Goal: Task Accomplishment & Management: Complete application form

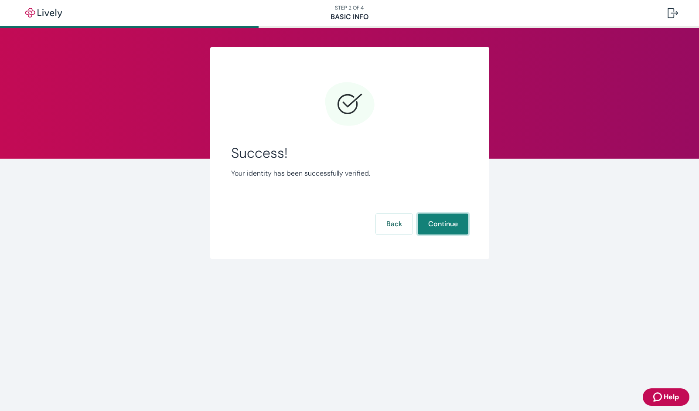
click at [446, 223] on button "Continue" at bounding box center [443, 224] width 51 height 21
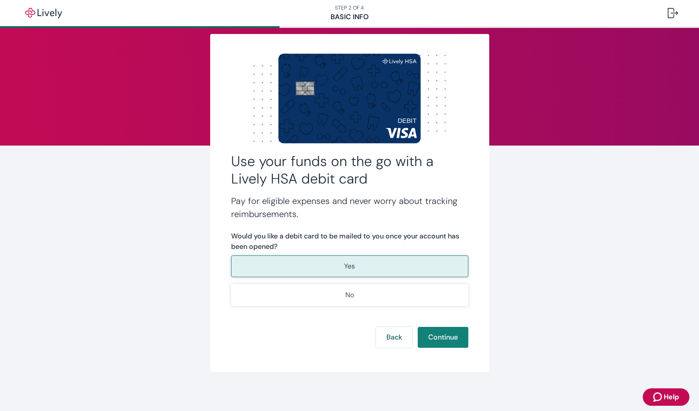
scroll to position [16, 0]
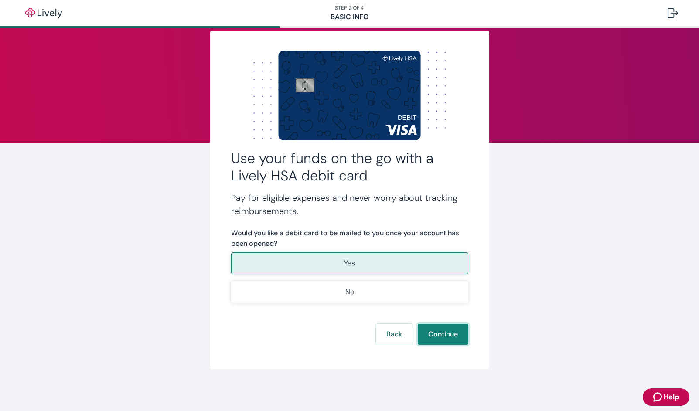
click at [448, 336] on button "Continue" at bounding box center [443, 334] width 51 height 21
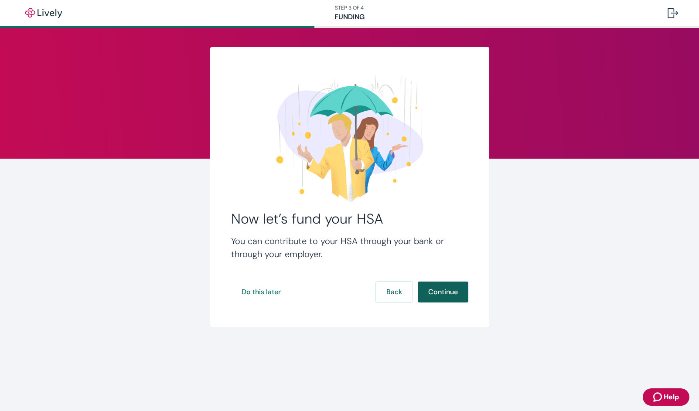
click at [444, 294] on button "Continue" at bounding box center [443, 292] width 51 height 21
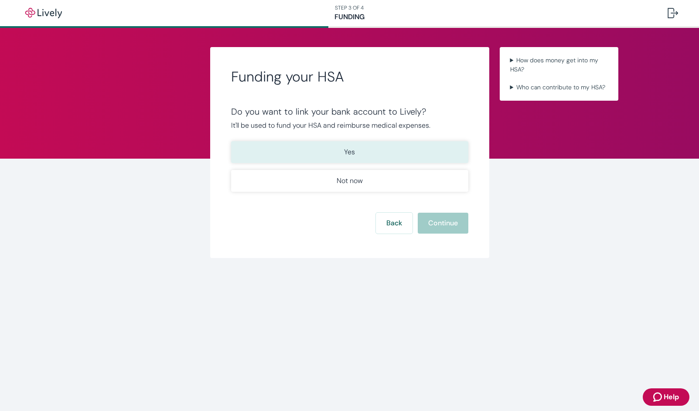
click at [361, 152] on button "Yes" at bounding box center [349, 152] width 237 height 22
click at [363, 152] on button "Yes" at bounding box center [349, 152] width 237 height 22
click at [460, 223] on button "Continue" at bounding box center [443, 223] width 51 height 21
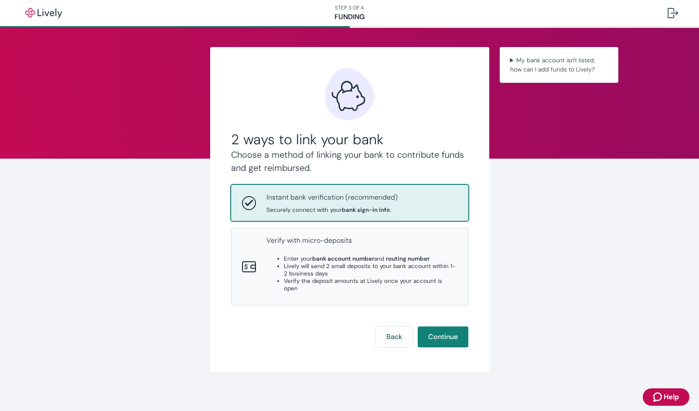
click at [405, 200] on div "Instant bank verification (recommended) Securely connect with your bank sign-in…" at bounding box center [362, 202] width 191 height 21
click at [451, 328] on button "Continue" at bounding box center [443, 337] width 51 height 21
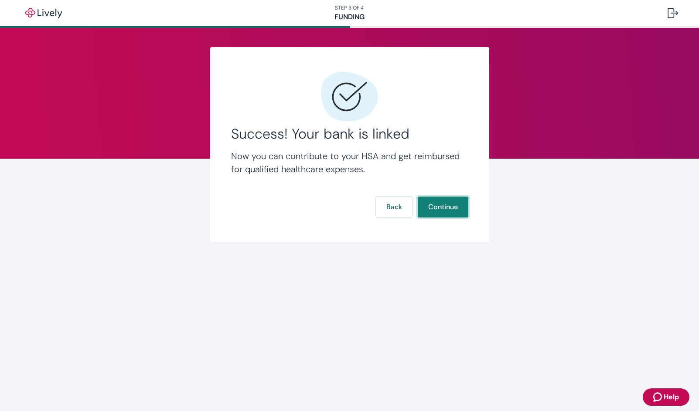
click at [445, 210] on button "Continue" at bounding box center [443, 207] width 51 height 21
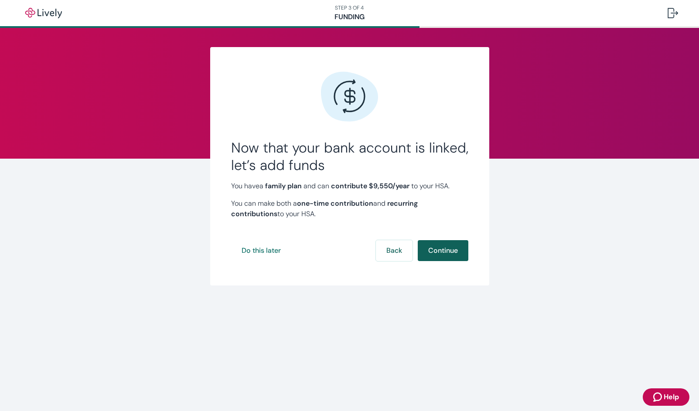
click at [451, 252] on button "Continue" at bounding box center [443, 250] width 51 height 21
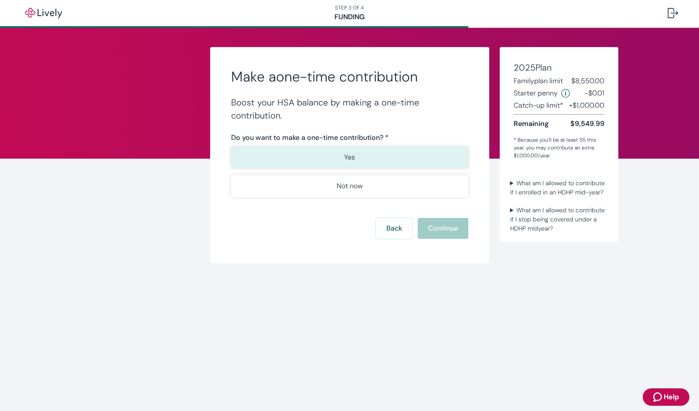
click at [362, 155] on button "Yes" at bounding box center [349, 158] width 237 height 22
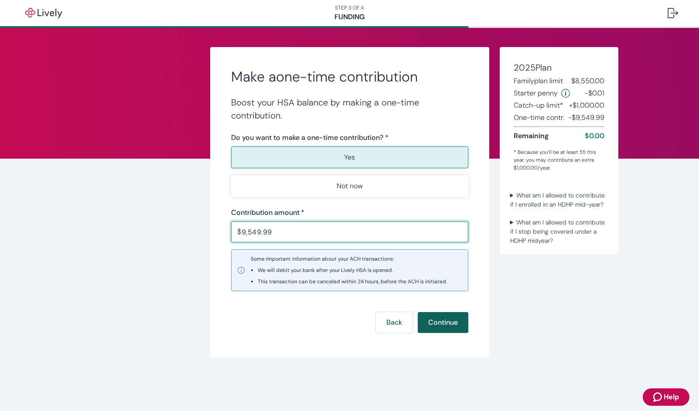
type input "9,549.99"
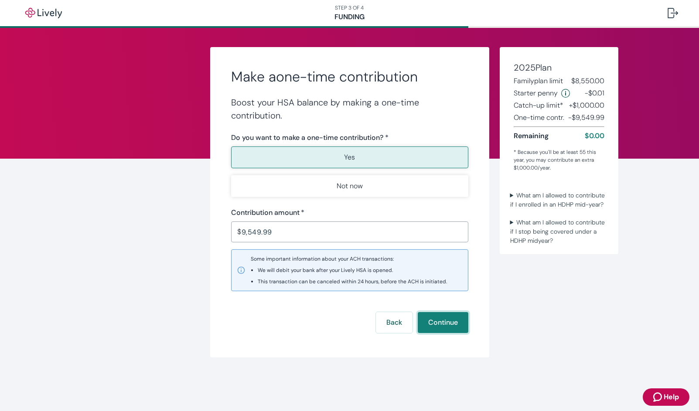
click at [448, 325] on button "Continue" at bounding box center [443, 322] width 51 height 21
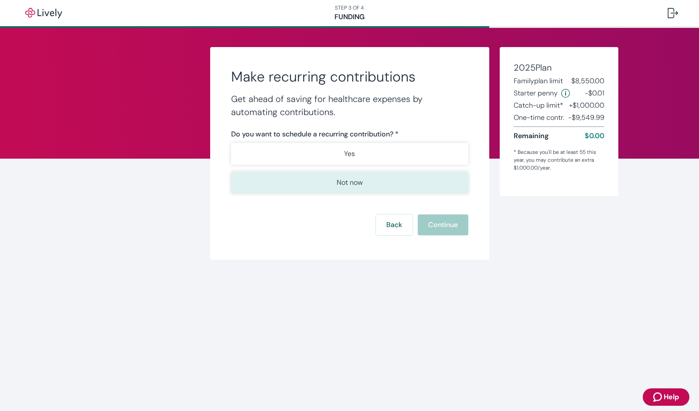
click at [335, 182] on button "Not now" at bounding box center [349, 183] width 237 height 22
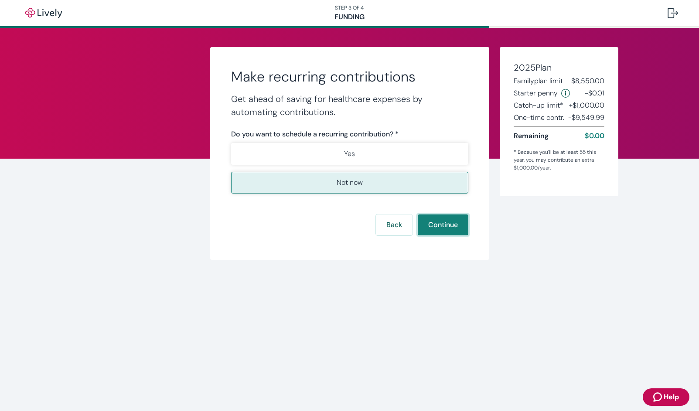
click at [448, 226] on button "Continue" at bounding box center [443, 225] width 51 height 21
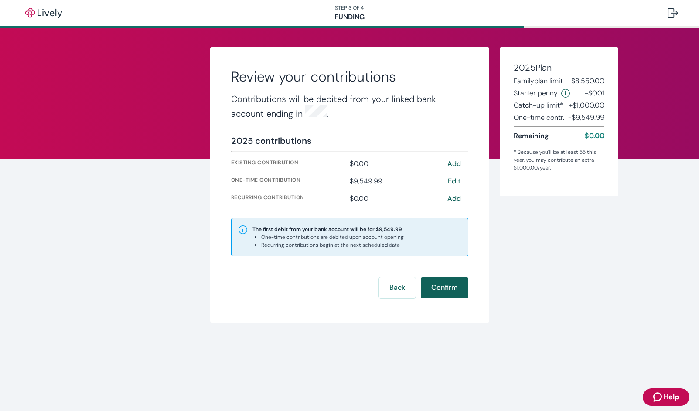
click at [456, 288] on button "Confirm" at bounding box center [445, 287] width 48 height 21
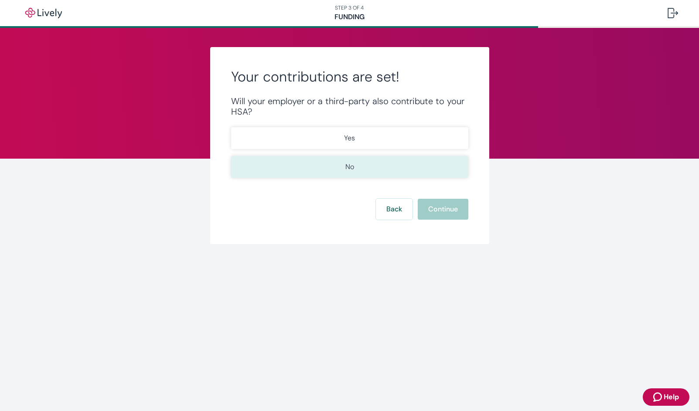
click at [388, 165] on button "No" at bounding box center [349, 167] width 237 height 22
click at [450, 209] on button "Continue" at bounding box center [443, 209] width 51 height 21
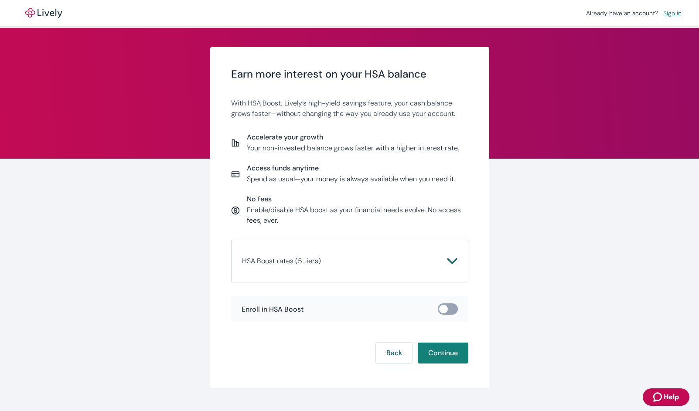
click at [428, 263] on span "HSA Boost rates (5 tiers)" at bounding box center [344, 261] width 205 height 10
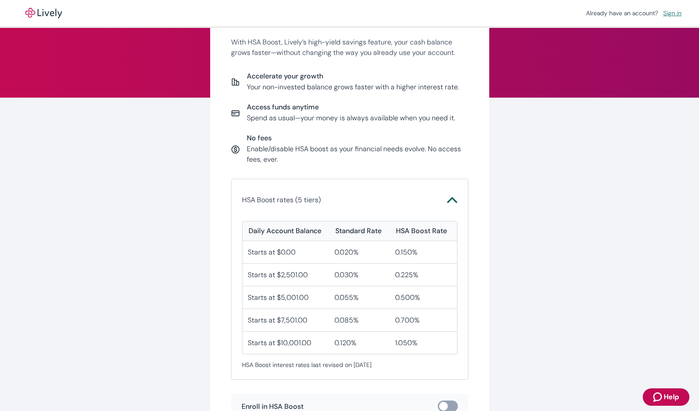
scroll to position [83, 0]
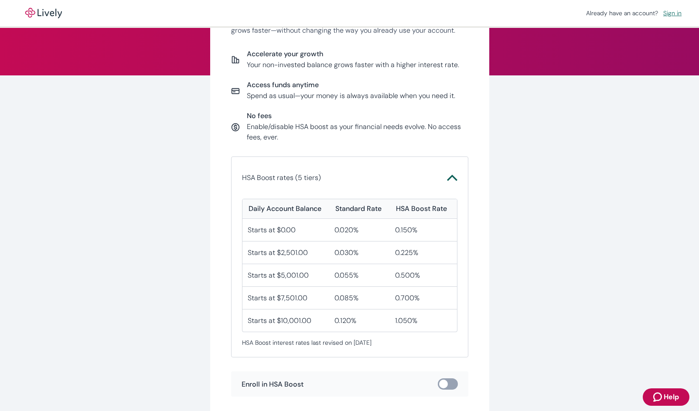
click at [453, 181] on icon "Chevron icon" at bounding box center [452, 178] width 10 height 10
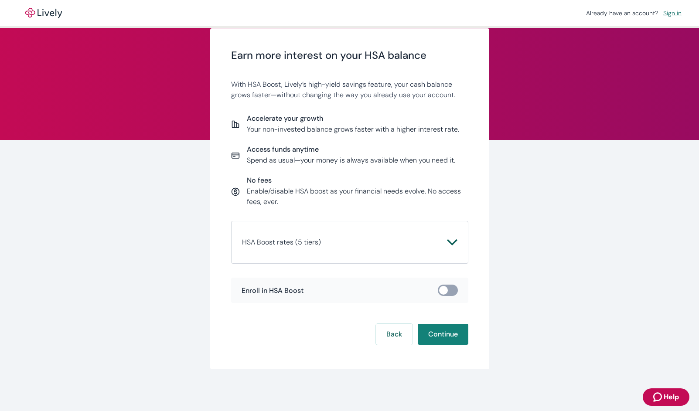
scroll to position [19, 0]
click at [453, 241] on icon "Chevron icon" at bounding box center [452, 242] width 10 height 10
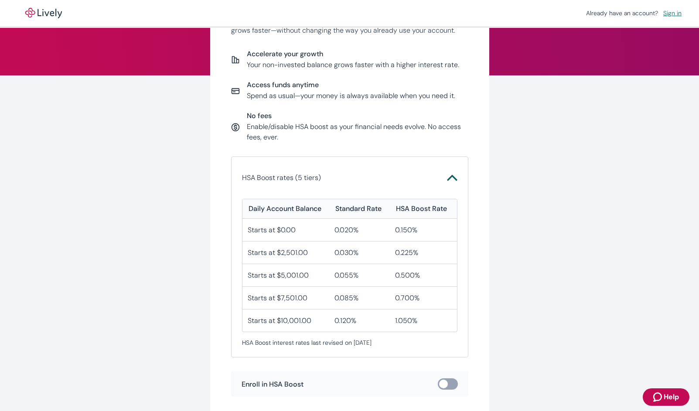
click at [452, 178] on icon "Chevron icon" at bounding box center [452, 178] width 10 height 10
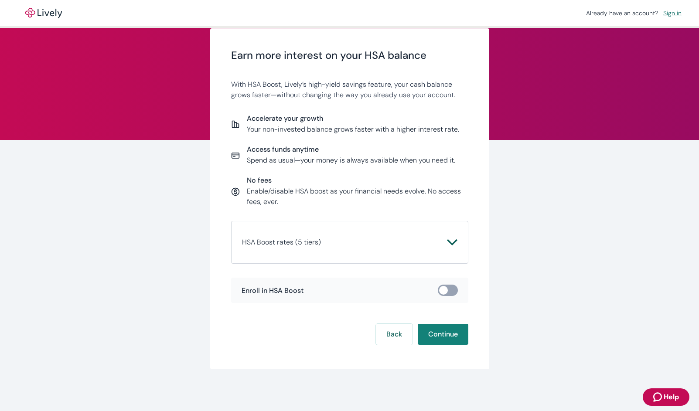
scroll to position [19, 0]
click at [448, 292] on input "checkbox" at bounding box center [444, 290] width 26 height 9
checkbox input "true"
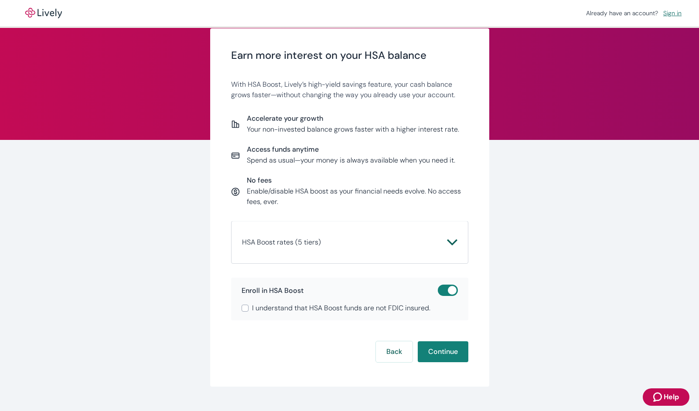
click at [243, 308] on input "I understand that HSA Boost funds are not FDIC insured." at bounding box center [245, 308] width 7 height 7
checkbox input "true"
click at [448, 349] on button "Continue" at bounding box center [443, 352] width 51 height 21
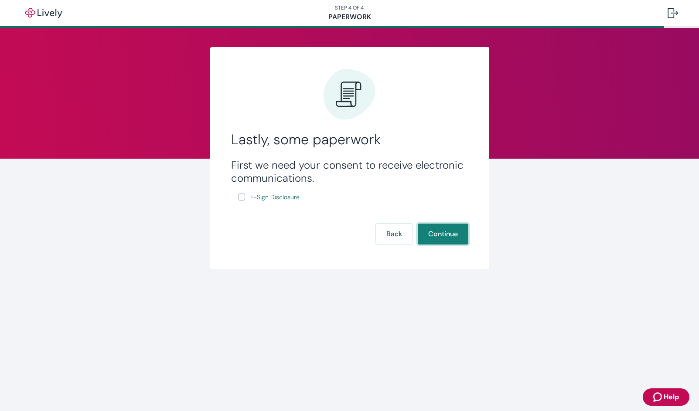
click at [446, 234] on button "Continue" at bounding box center [443, 234] width 51 height 21
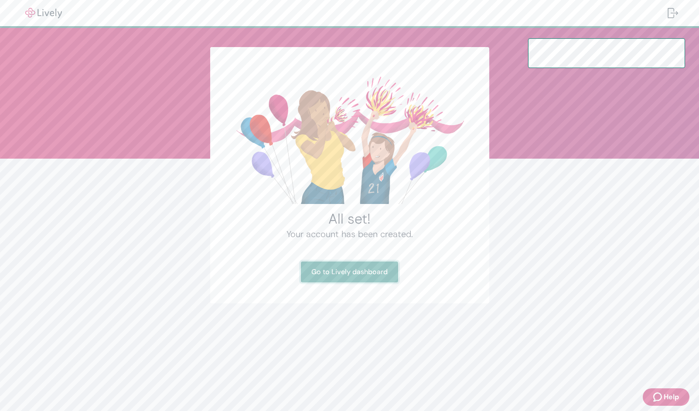
click at [358, 273] on link "Go to Lively dashboard" at bounding box center [349, 272] width 97 height 21
